Goal: Register for event/course

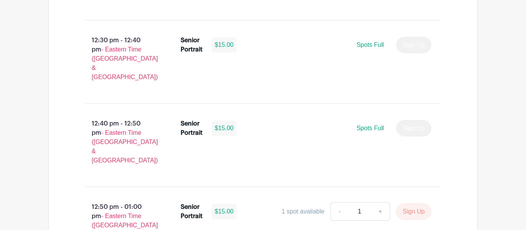
scroll to position [2391, 0]
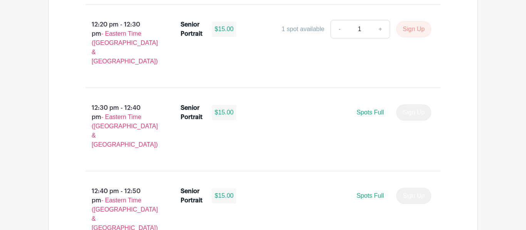
scroll to position [2331, 0]
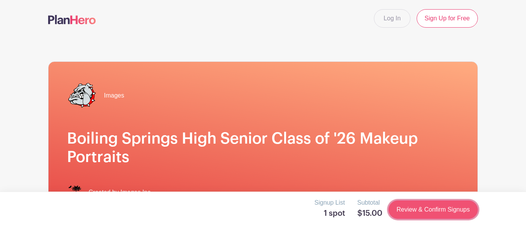
click at [428, 212] on link "Review & Confirm Signups" at bounding box center [432, 210] width 89 height 18
click at [415, 210] on link "Review & Confirm Signups" at bounding box center [432, 210] width 89 height 18
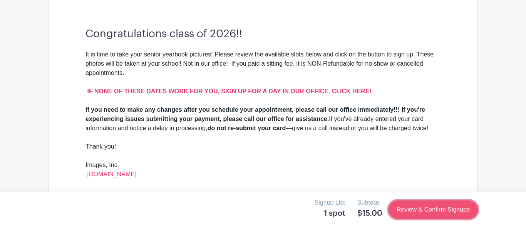
scroll to position [231, 0]
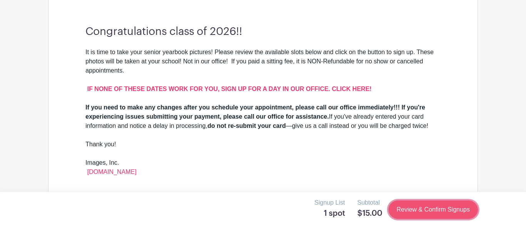
click at [417, 212] on link "Review & Confirm Signups" at bounding box center [432, 210] width 89 height 18
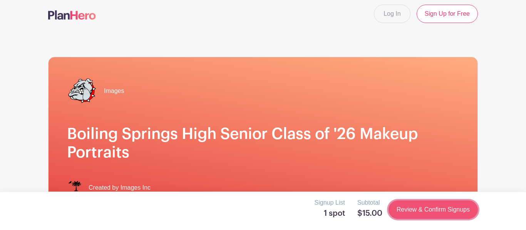
scroll to position [0, 0]
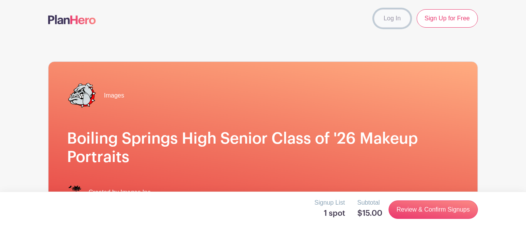
click at [395, 24] on link "Log In" at bounding box center [392, 18] width 36 height 18
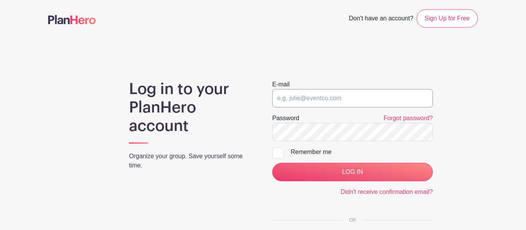
click at [285, 97] on input "email" at bounding box center [352, 98] width 160 height 18
click at [279, 98] on input "Jamessunilalapatt@gmail.com" at bounding box center [352, 98] width 160 height 18
type input "jamessunilalapatt@gmail.com"
click at [272, 163] on input "LOG IN" at bounding box center [352, 172] width 160 height 18
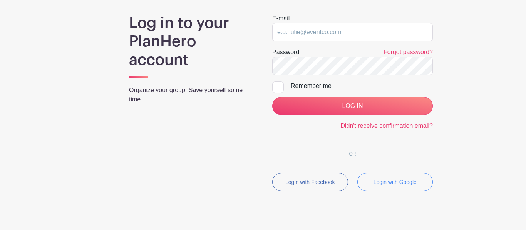
scroll to position [85, 0]
